Goal: Information Seeking & Learning: Learn about a topic

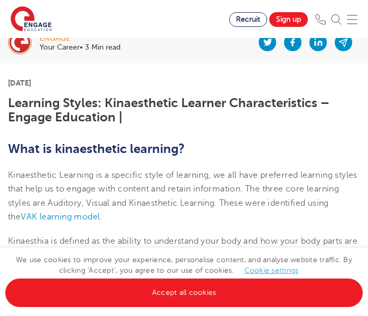
scroll to position [177, 0]
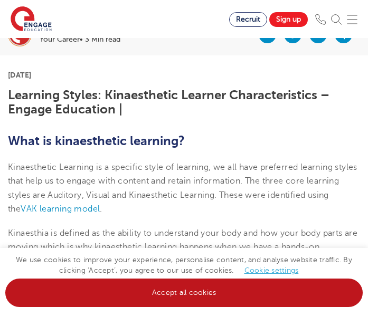
click at [137, 287] on link "Accept all cookies" at bounding box center [183, 292] width 357 height 28
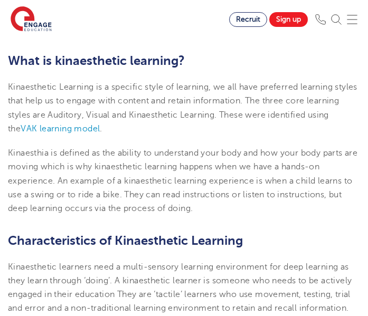
scroll to position [263, 0]
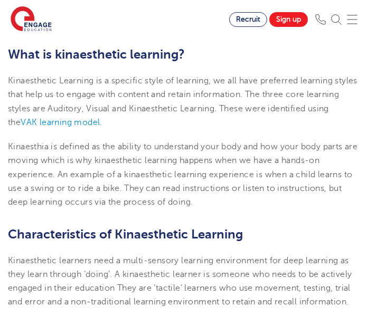
click at [219, 117] on p "Kinaesthetic Learning is a specific style of learning, we all have preferred le…" at bounding box center [184, 101] width 352 height 55
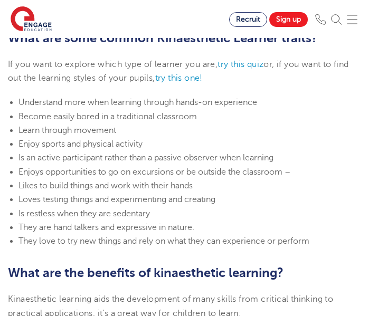
scroll to position [560, 0]
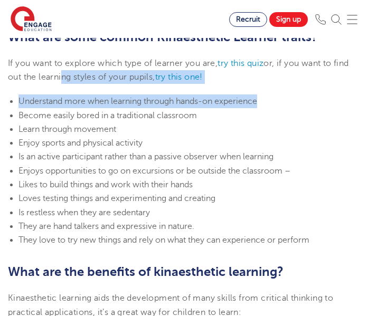
drag, startPoint x: 263, startPoint y: 98, endPoint x: 60, endPoint y: 80, distance: 204.4
click at [16, 103] on ul "Understand more when learning through hands-on experience Become easily bored i…" at bounding box center [184, 170] width 352 height 152
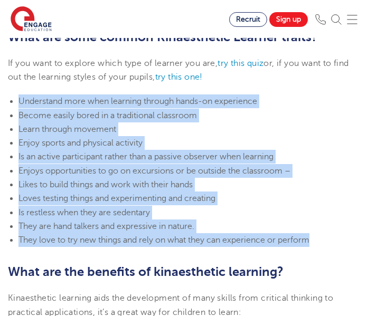
drag, startPoint x: 7, startPoint y: 99, endPoint x: 321, endPoint y: 237, distance: 342.9
copy ul "Understand more when learning through hands-on experience Become easily bored i…"
click at [205, 138] on li "Enjoy sports and physical activity" at bounding box center [188, 143] width 341 height 14
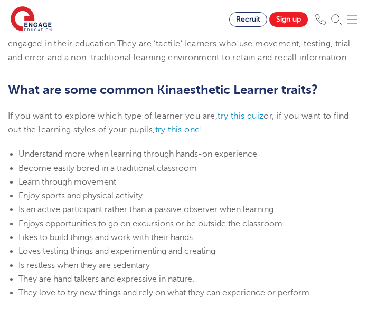
scroll to position [501, 0]
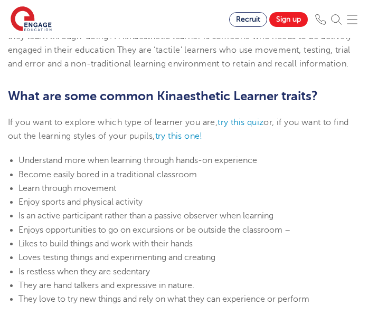
click at [212, 155] on li "Understand more when learning through hands-on experience" at bounding box center [188, 160] width 341 height 14
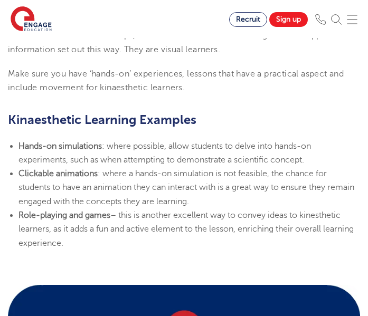
scroll to position [1197, 0]
